Goal: Use online tool/utility

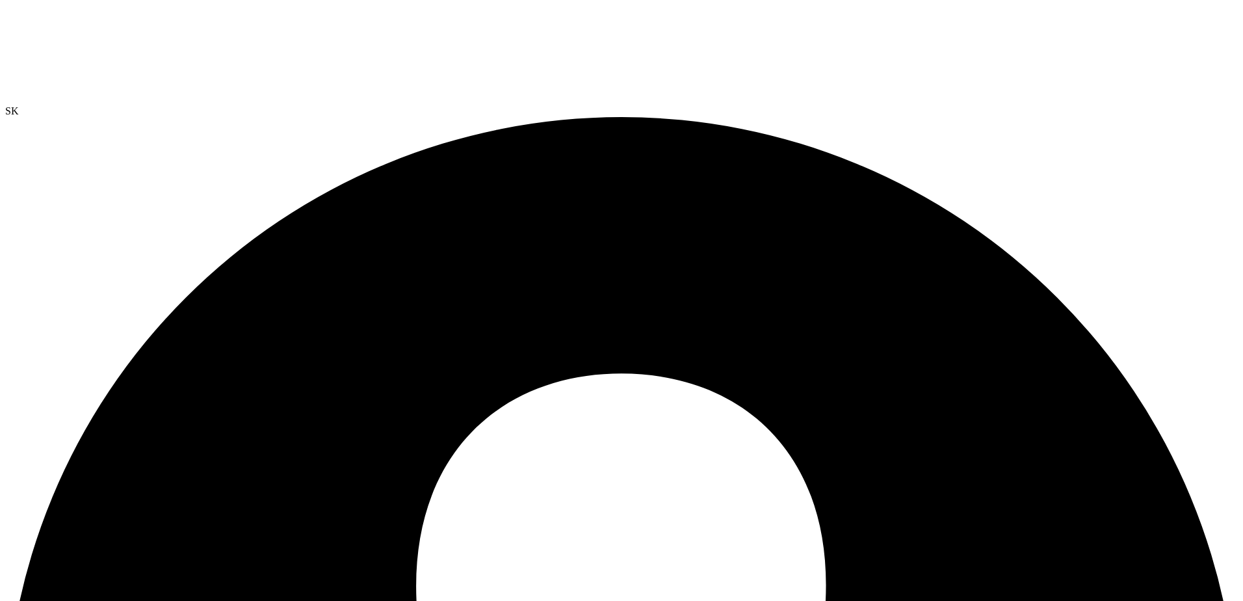
select select "Provisioning Contrast"
select select "Memory over vCPU"
select select "USD"
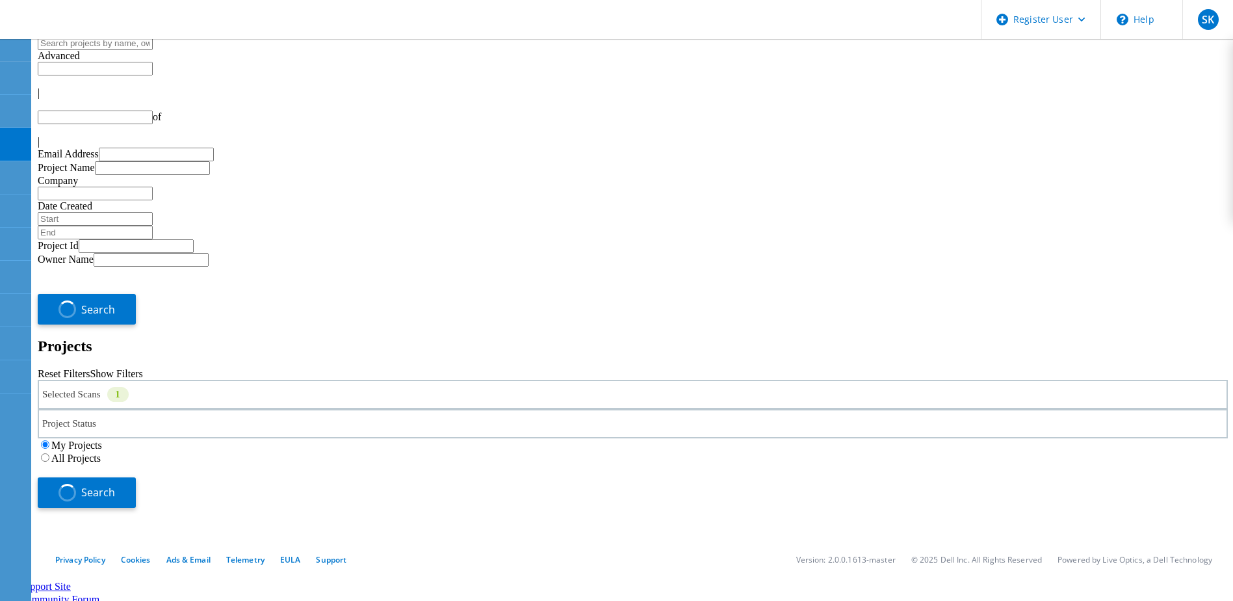
type input "1"
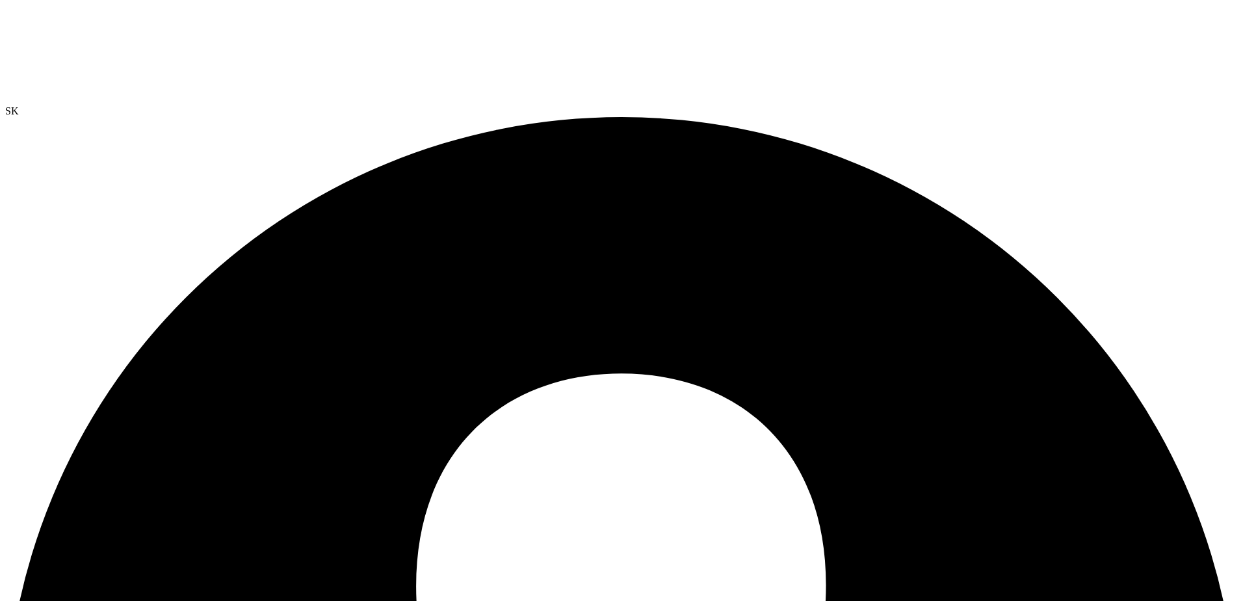
select select
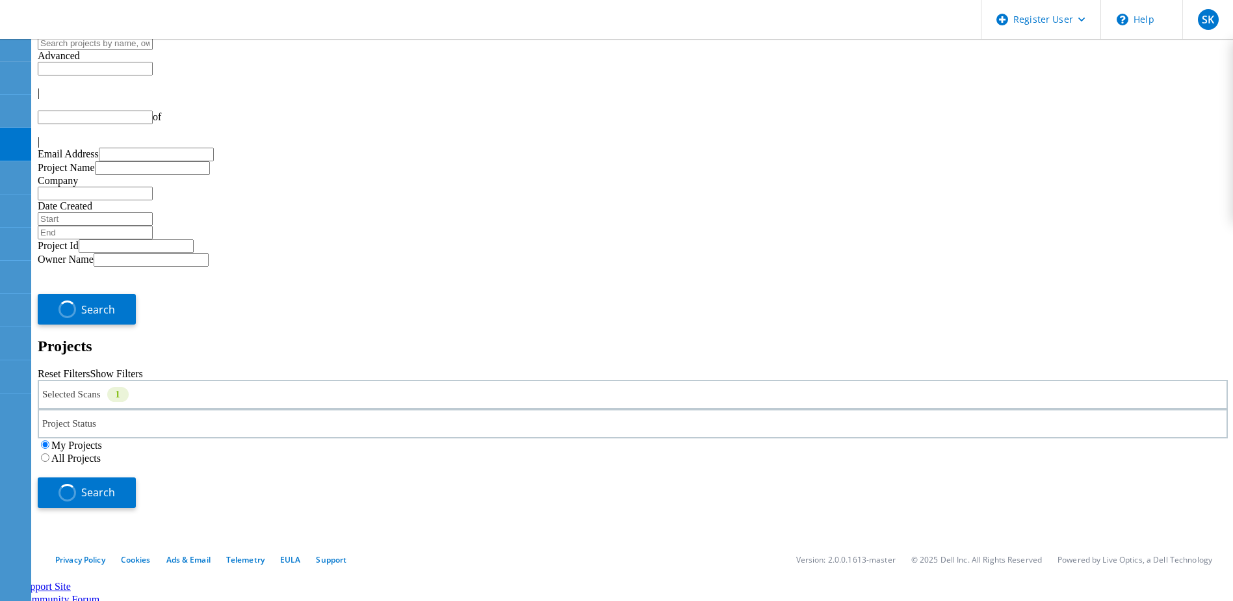
type input "1"
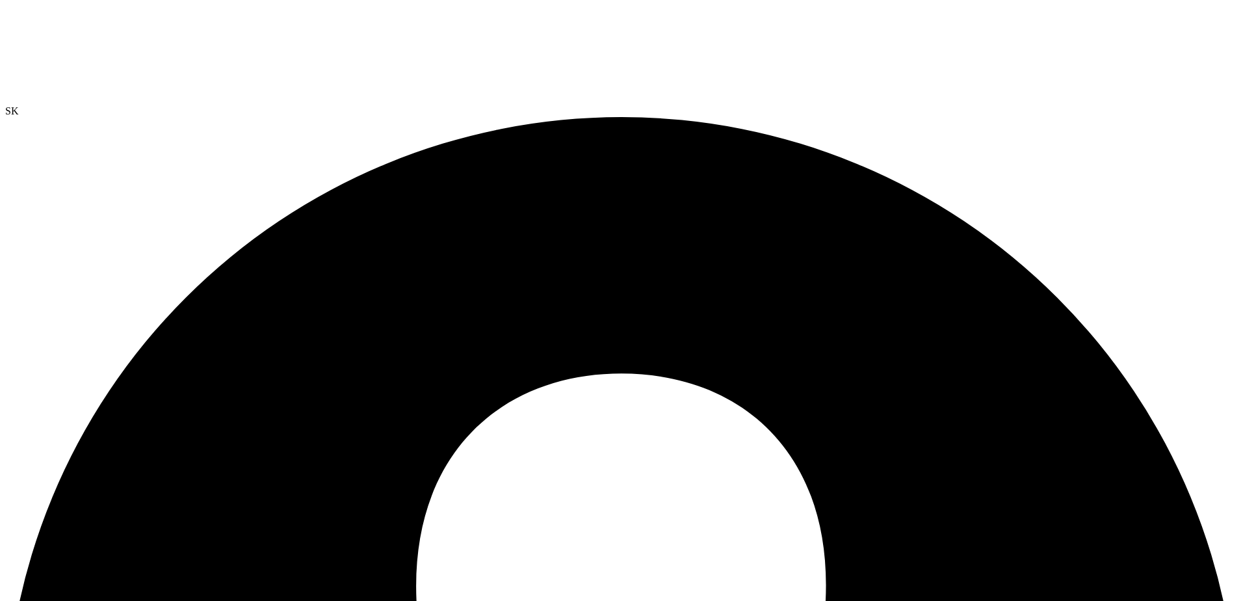
select select "USD"
